Goal: Information Seeking & Learning: Learn about a topic

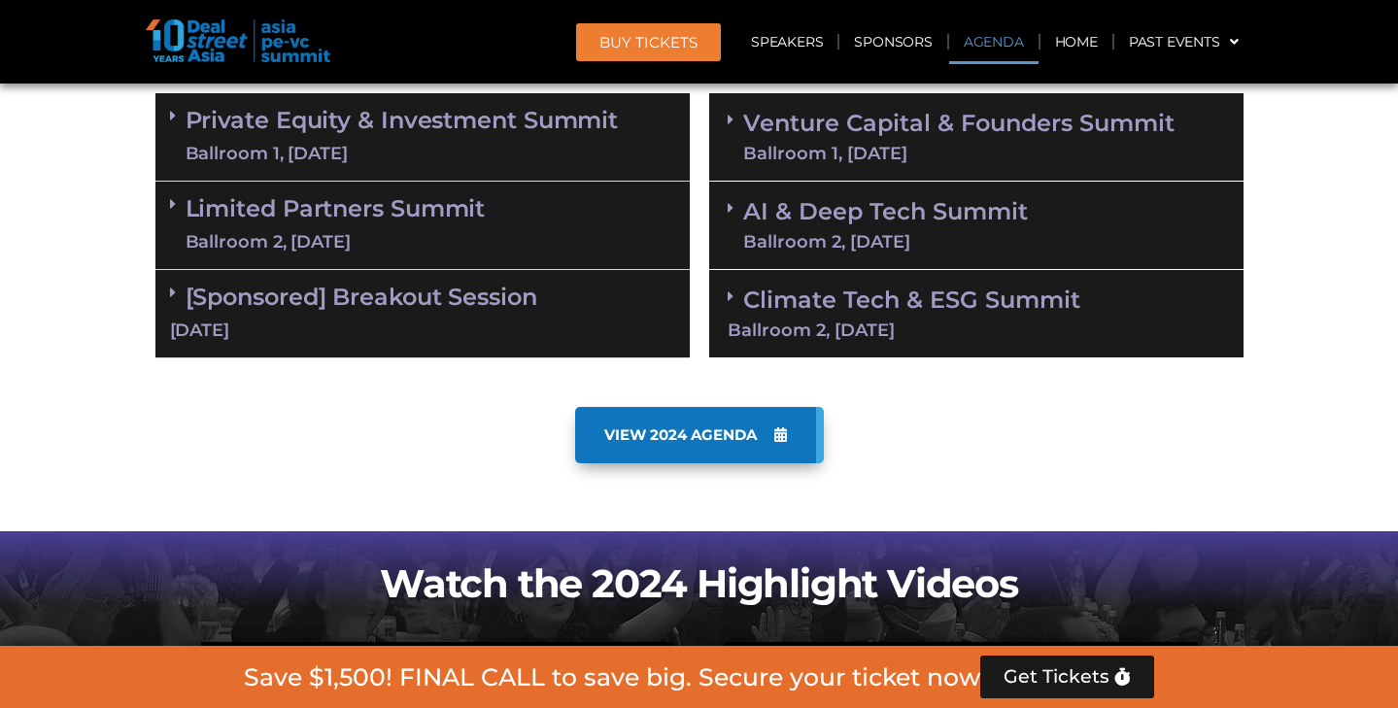
scroll to position [1176, 0]
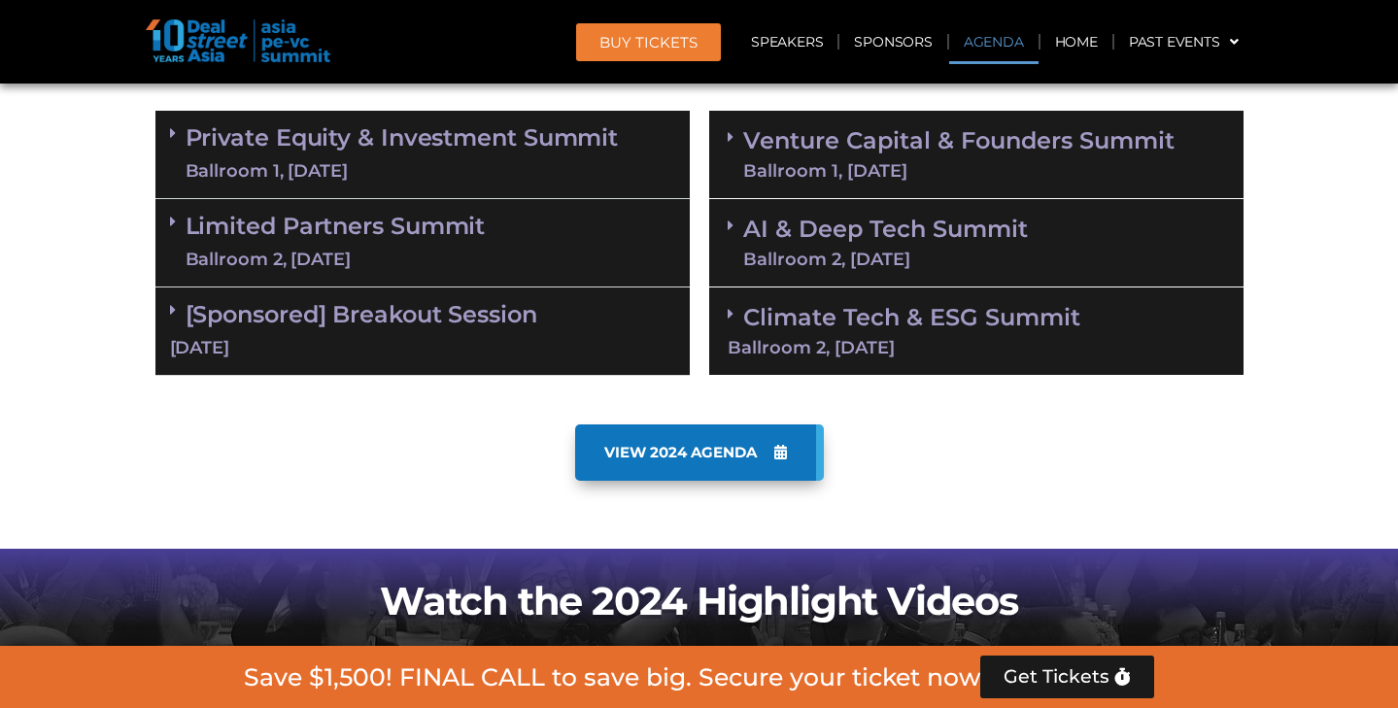
click at [561, 159] on div "Ballroom 1, [DATE]" at bounding box center [402, 171] width 433 height 24
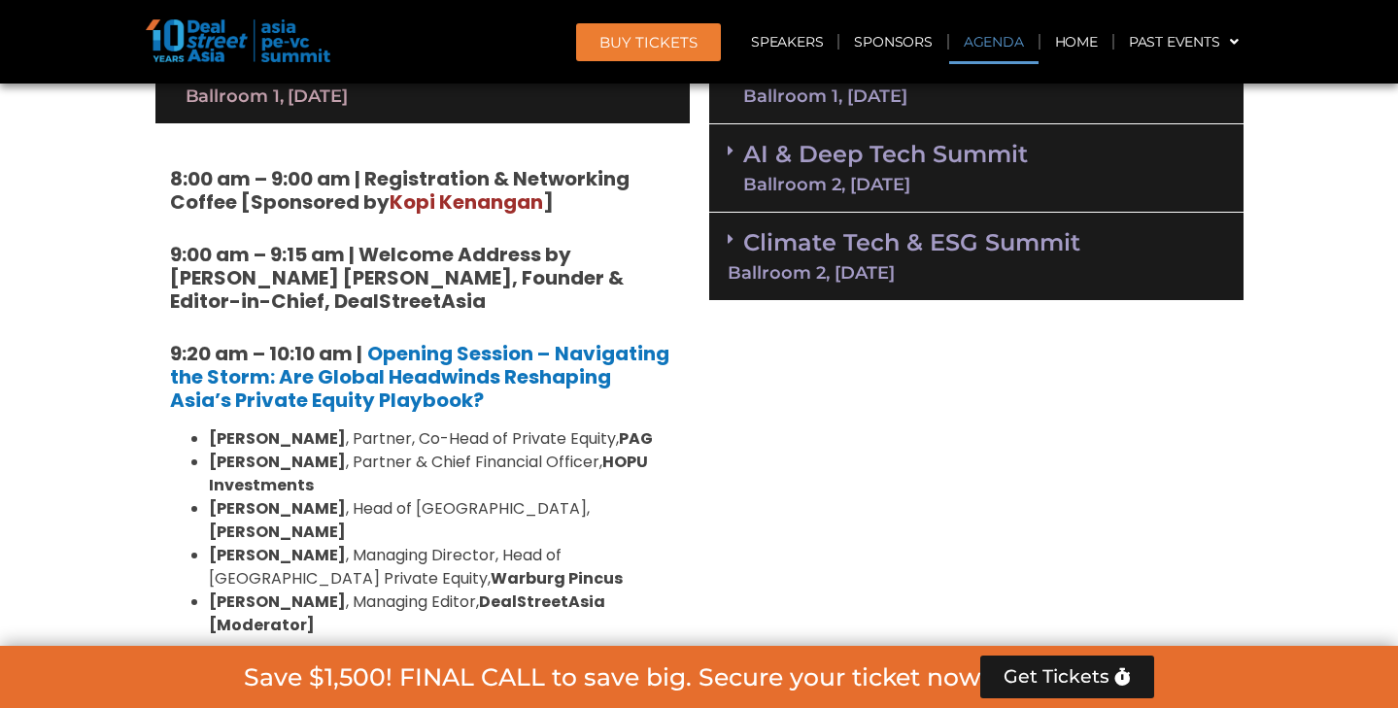
scroll to position [1255, 0]
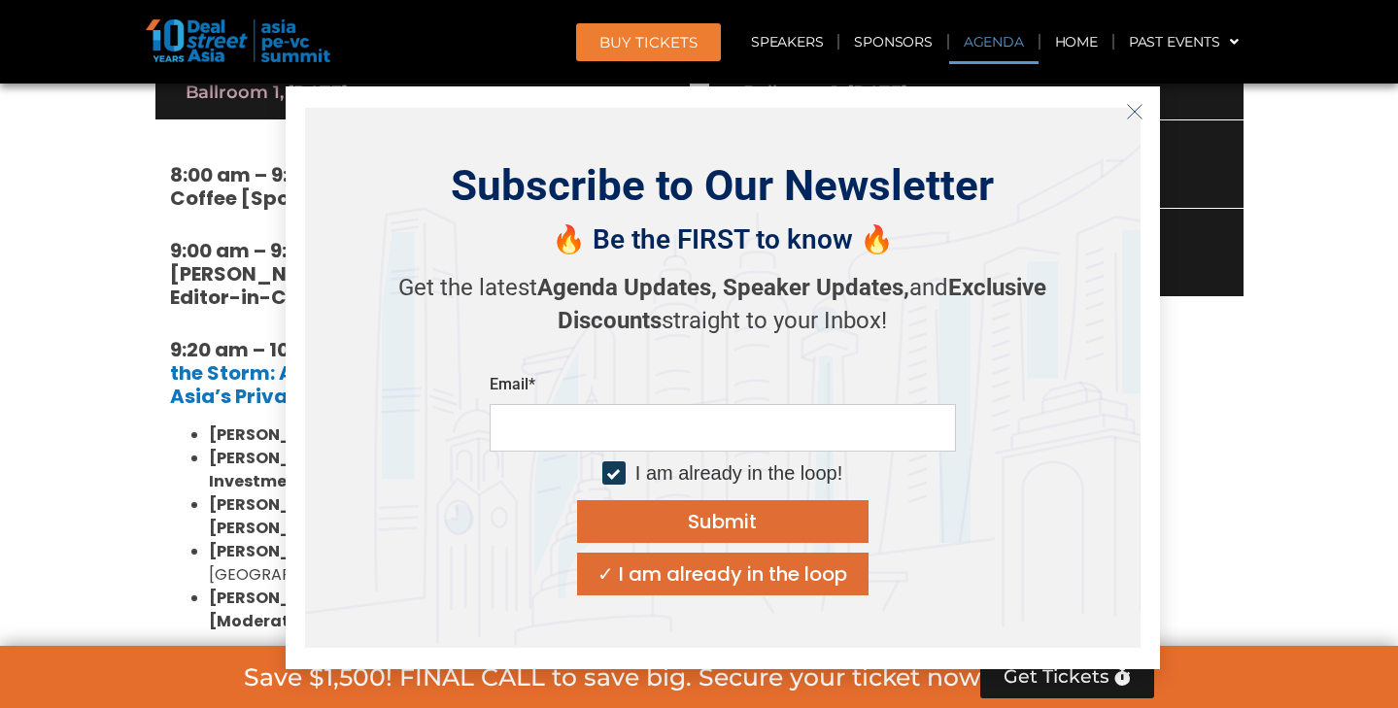
click at [1135, 113] on line "Close" at bounding box center [1134, 111] width 14 height 14
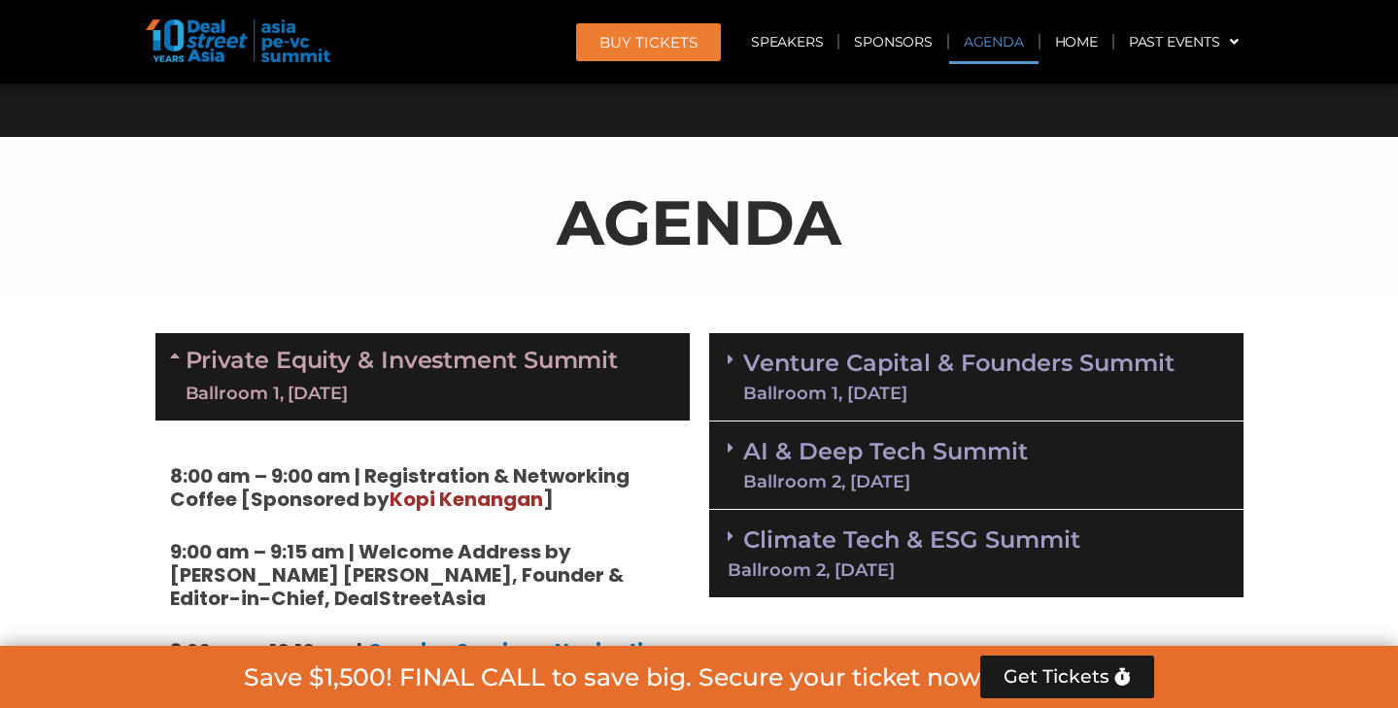
scroll to position [1101, 0]
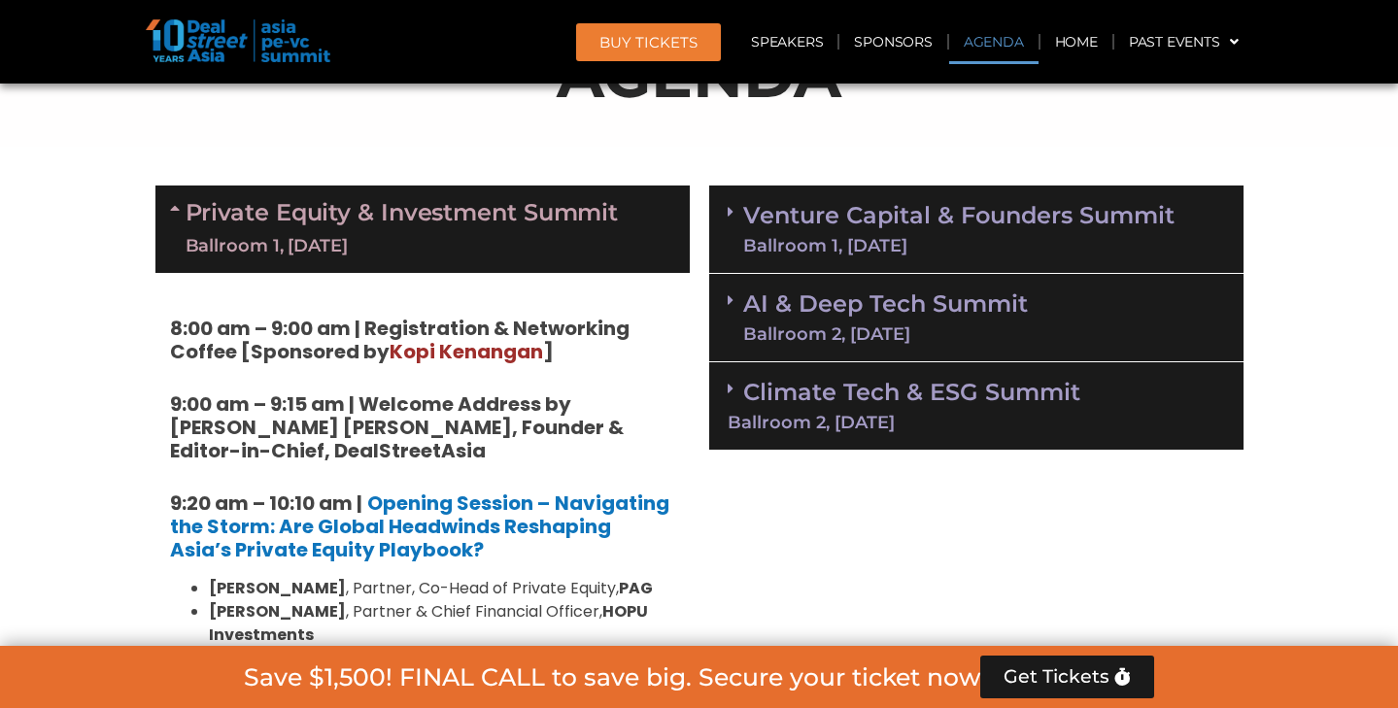
click at [365, 239] on div "Ballroom 1, 10 Sept" at bounding box center [402, 246] width 433 height 24
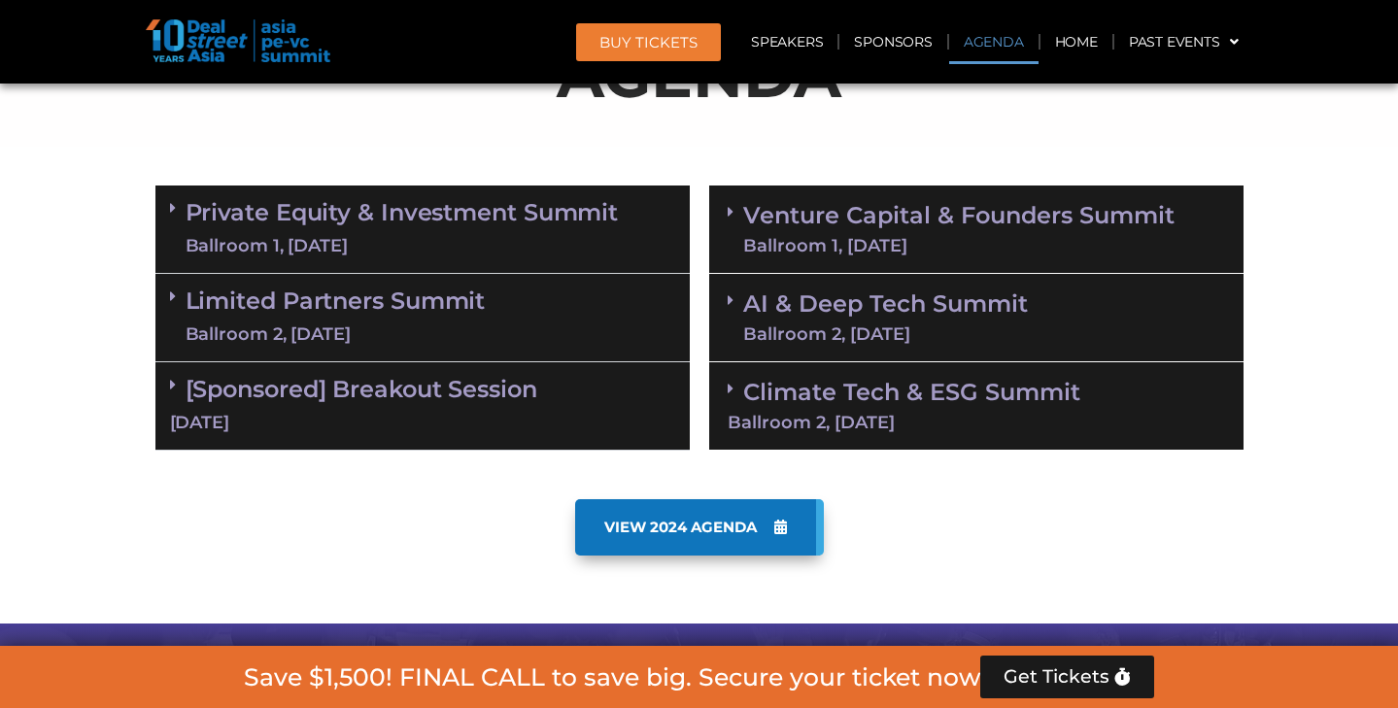
click at [354, 322] on div "Ballroom 2, 10 Sept" at bounding box center [336, 334] width 300 height 24
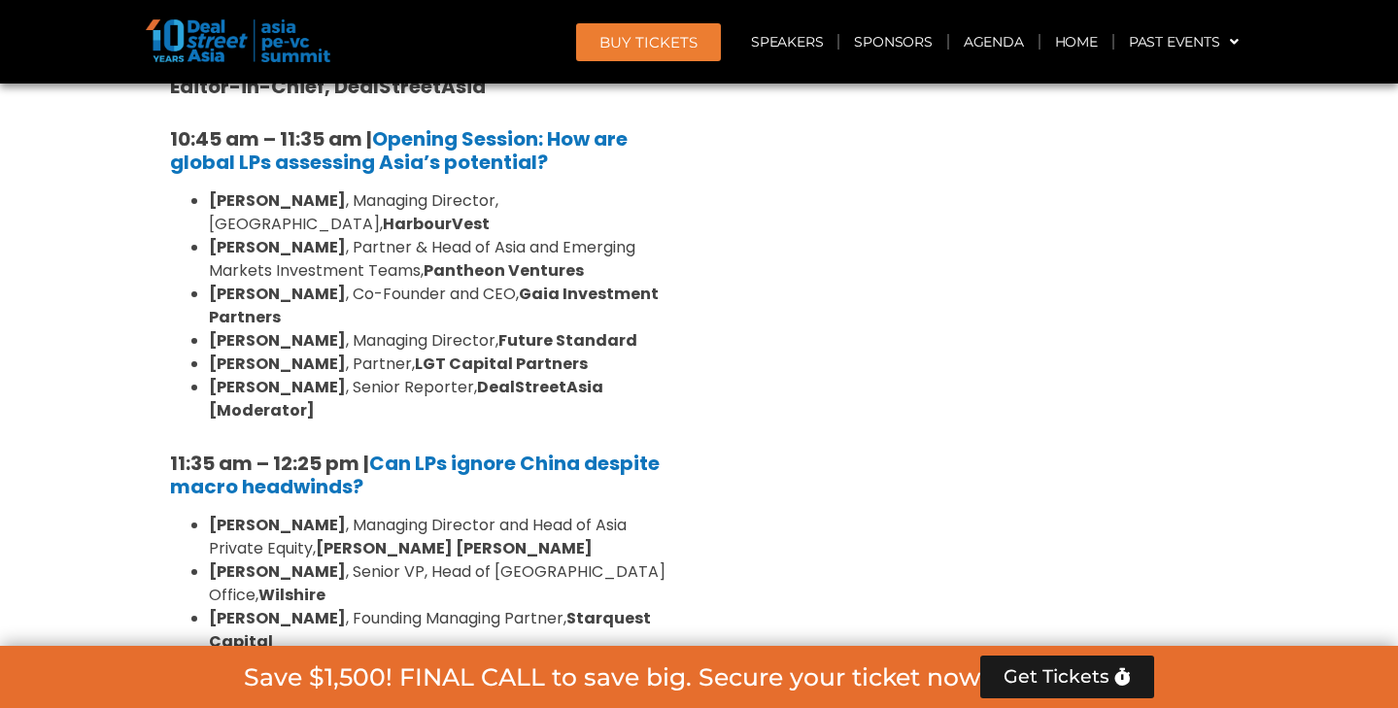
scroll to position [1483, 0]
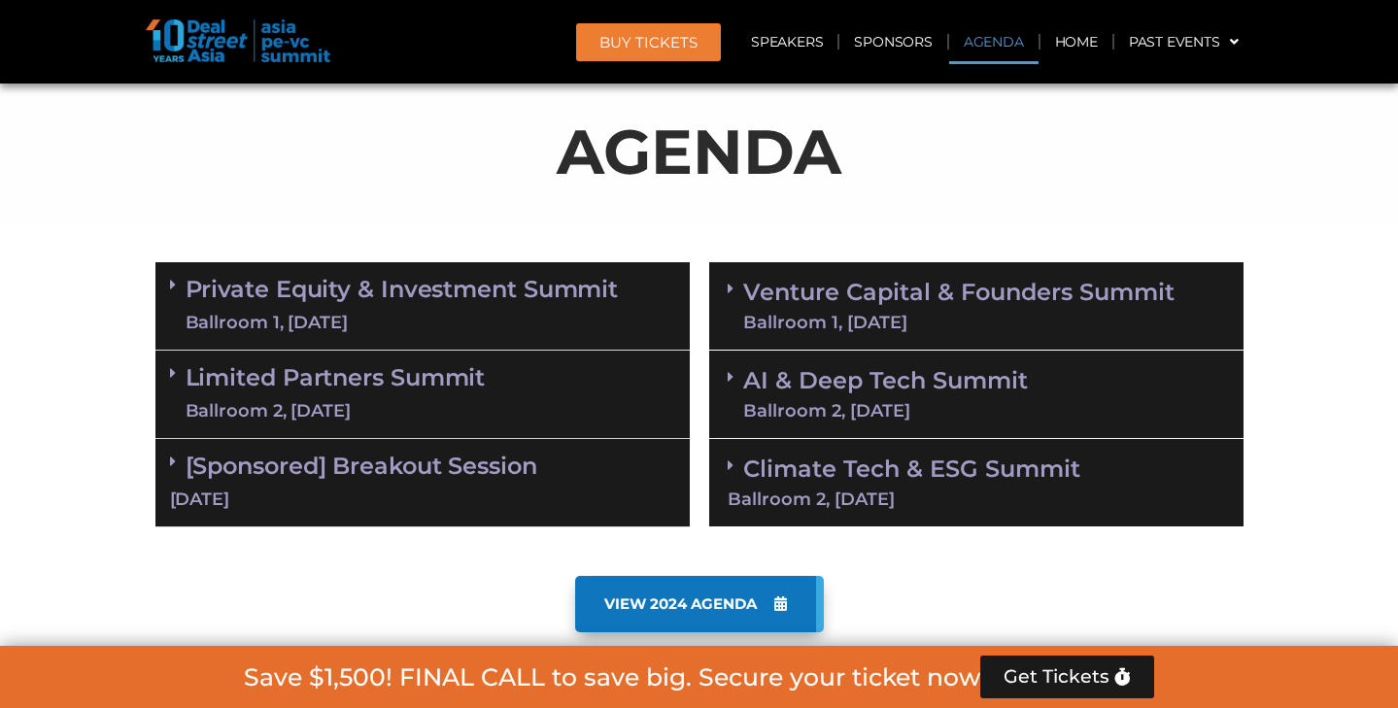
scroll to position [1029, 0]
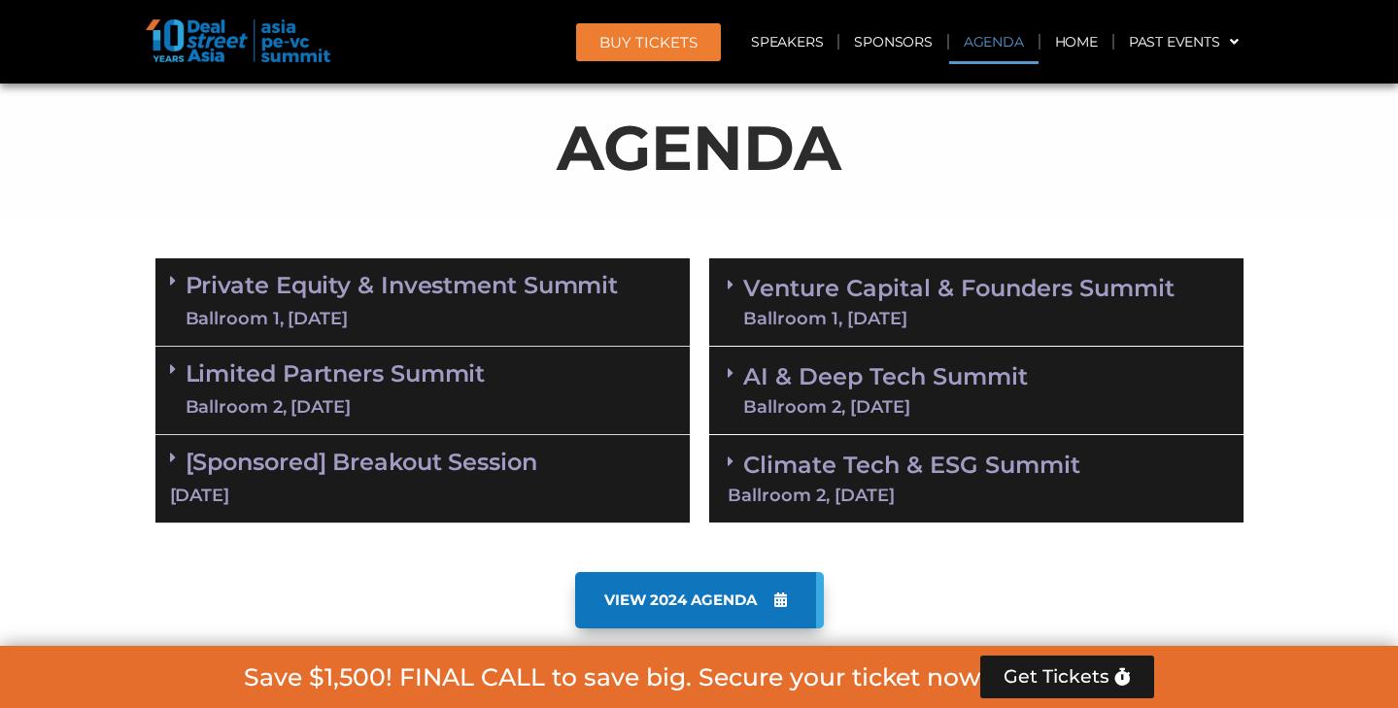
click at [503, 308] on div "Ballroom 1, [DATE]" at bounding box center [402, 319] width 433 height 24
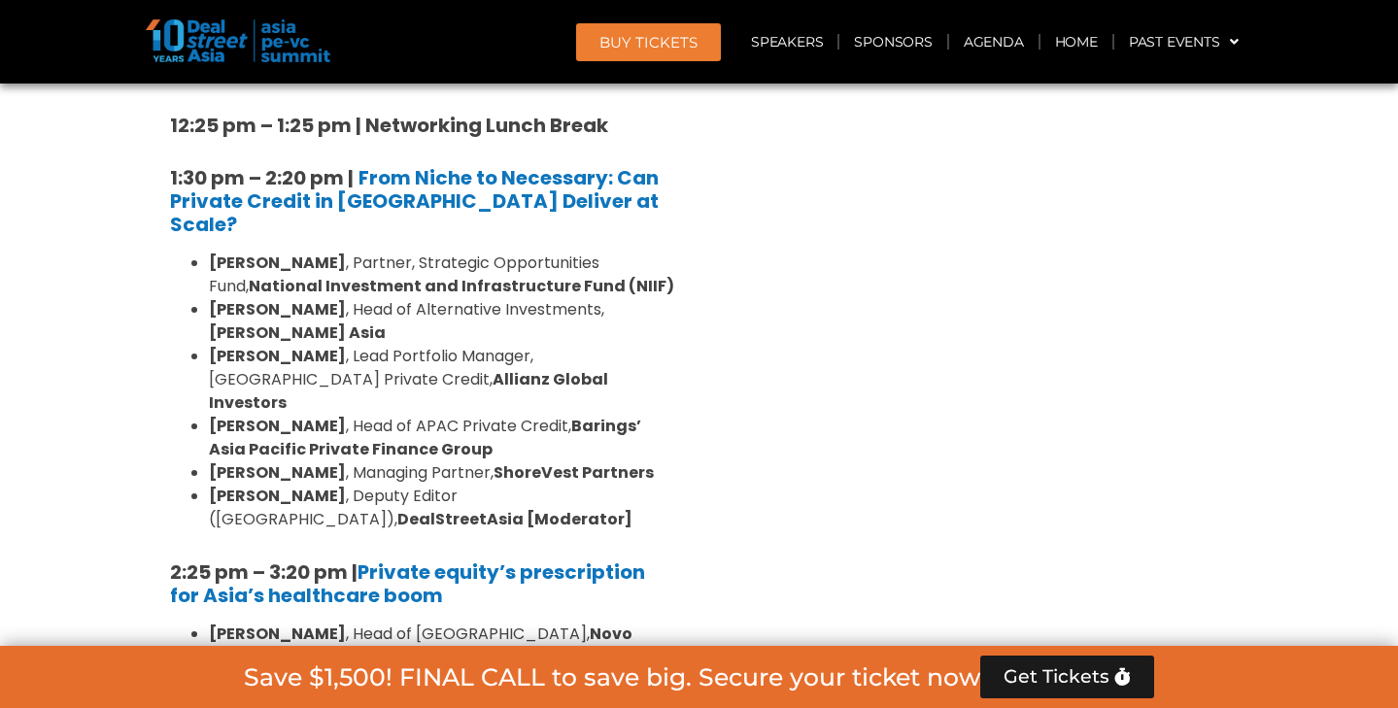
scroll to position [2698, 0]
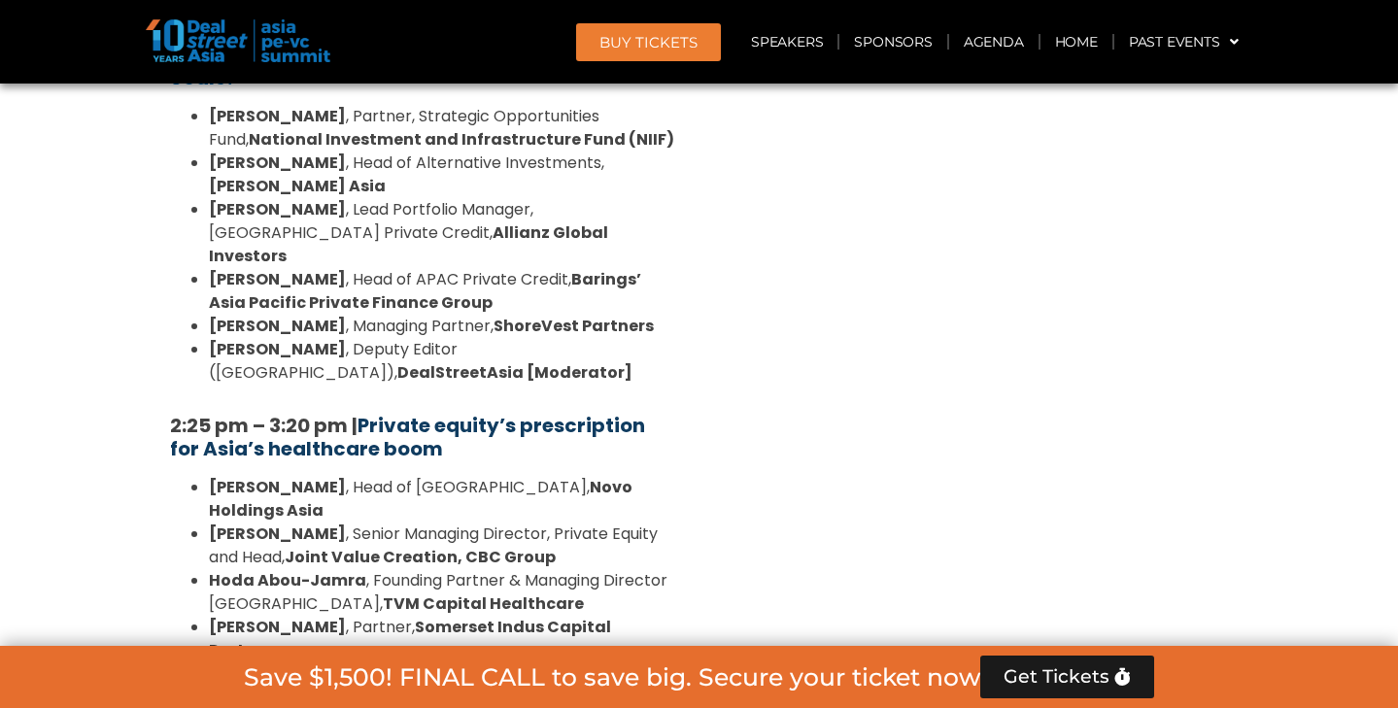
click at [449, 412] on strong "Private equity’s prescription for Asia’s healthcare boom" at bounding box center [407, 437] width 475 height 51
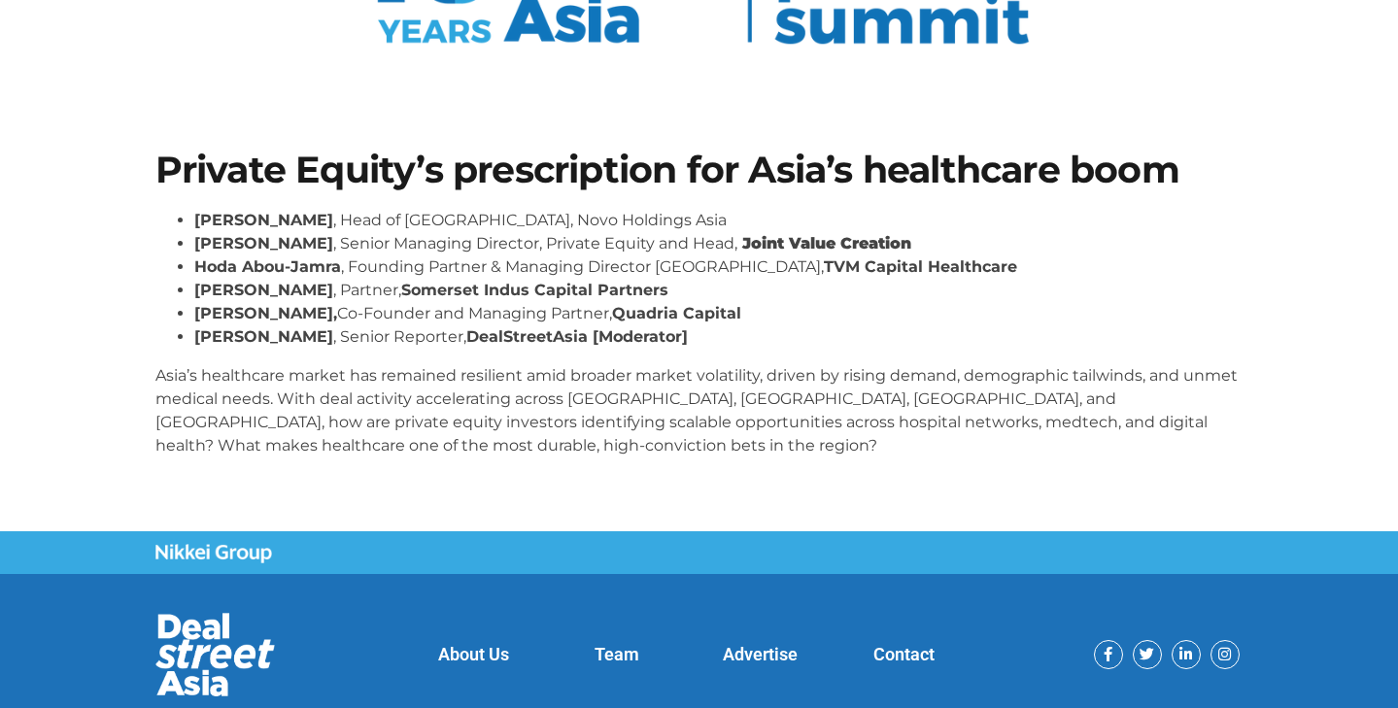
scroll to position [259, 0]
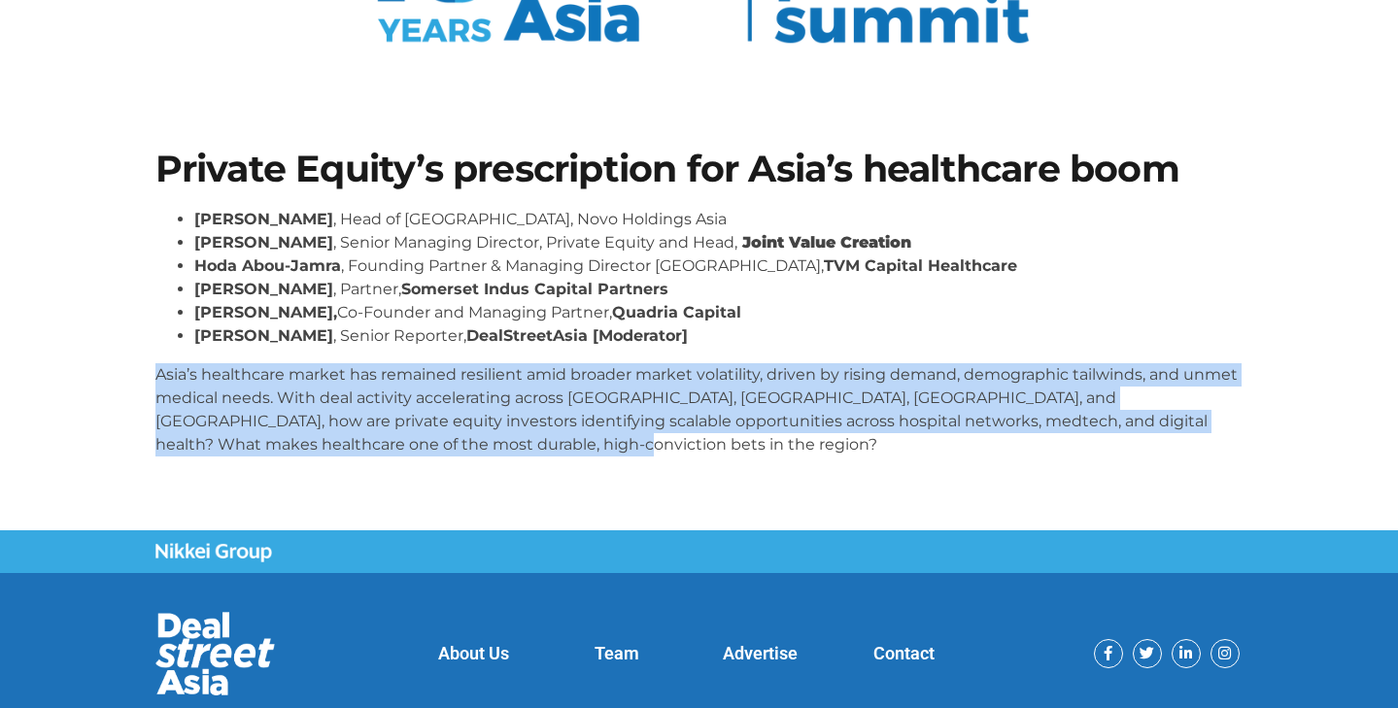
drag, startPoint x: 157, startPoint y: 375, endPoint x: 489, endPoint y: 467, distance: 344.7
click at [489, 467] on div "[PERSON_NAME] , Head of [GEOGRAPHIC_DATA], Novo Holdings [GEOGRAPHIC_DATA] [PER…" at bounding box center [699, 340] width 1088 height 264
copy p "Asia’s healthcare market has remained resilient amid broader market volatility,…"
click at [282, 282] on strong "[PERSON_NAME]" at bounding box center [263, 289] width 139 height 18
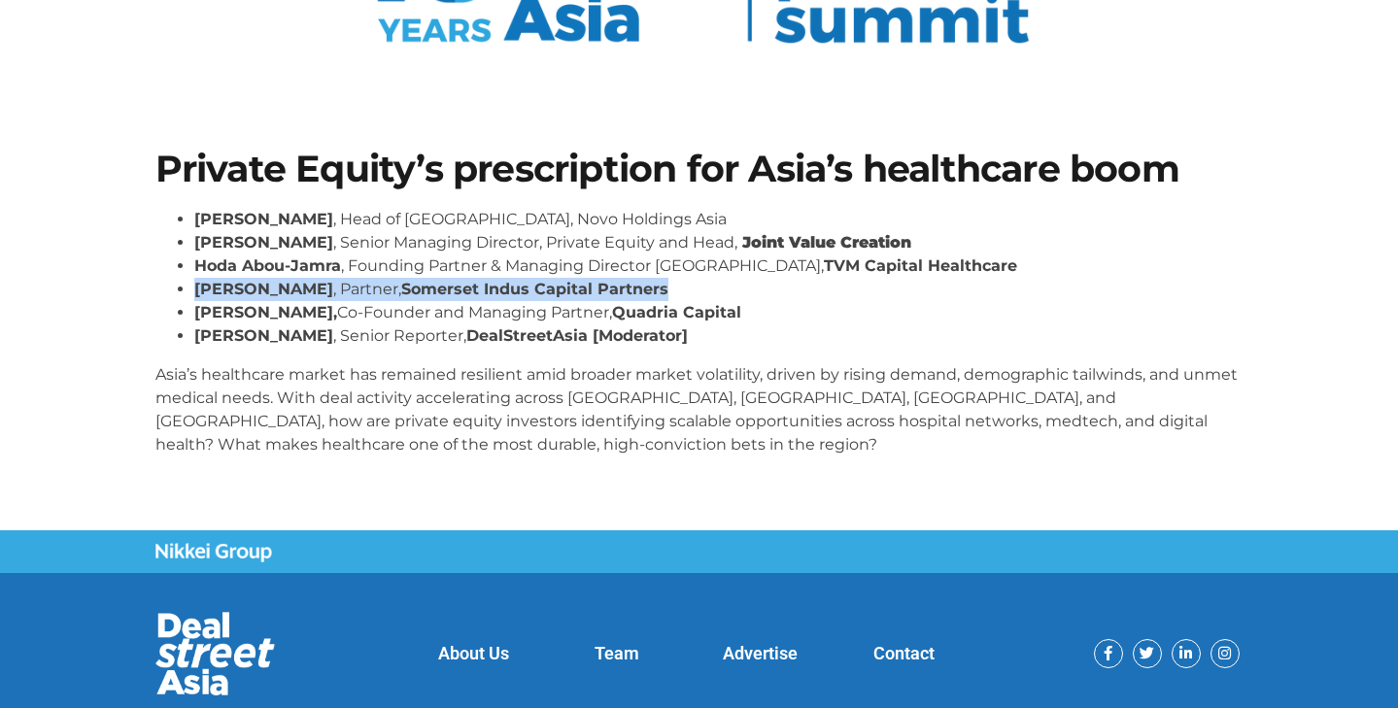
drag, startPoint x: 194, startPoint y: 285, endPoint x: 707, endPoint y: 280, distance: 512.8
click at [707, 280] on li "[PERSON_NAME] , Partner, [GEOGRAPHIC_DATA] Indus Capital Partners" at bounding box center [718, 289] width 1049 height 23
copy li "[PERSON_NAME] , Partner, [GEOGRAPHIC_DATA] Indus Capital Partners"
